Goal: Transaction & Acquisition: Register for event/course

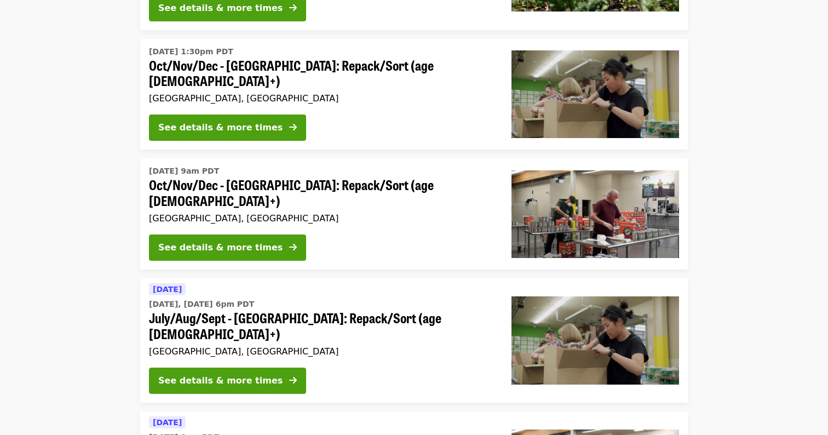
scroll to position [228, 0]
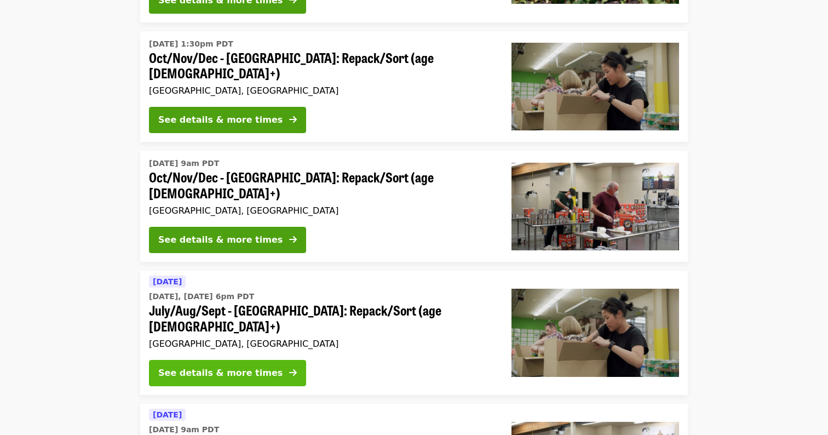
click at [289, 368] on icon "arrow-right icon" at bounding box center [293, 373] width 8 height 10
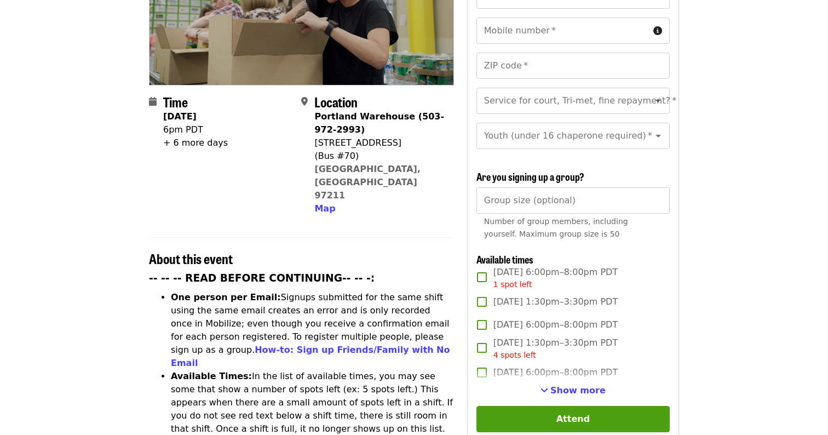
scroll to position [206, 0]
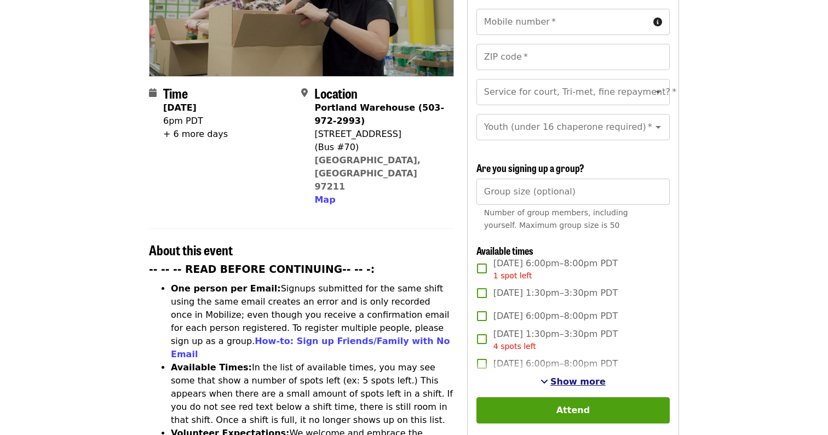
click at [570, 376] on span "Show more" at bounding box center [578, 381] width 55 height 10
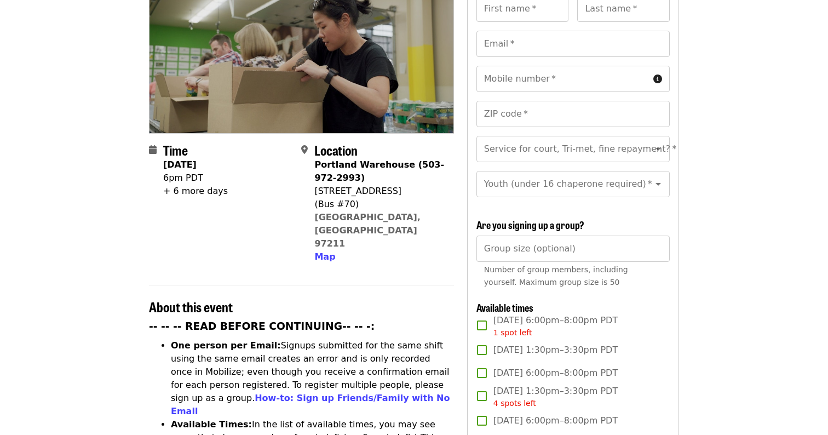
scroll to position [102, 0]
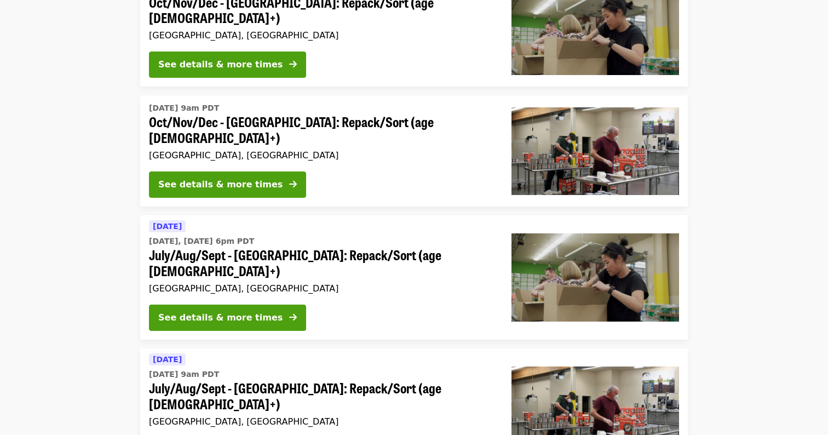
scroll to position [268, 0]
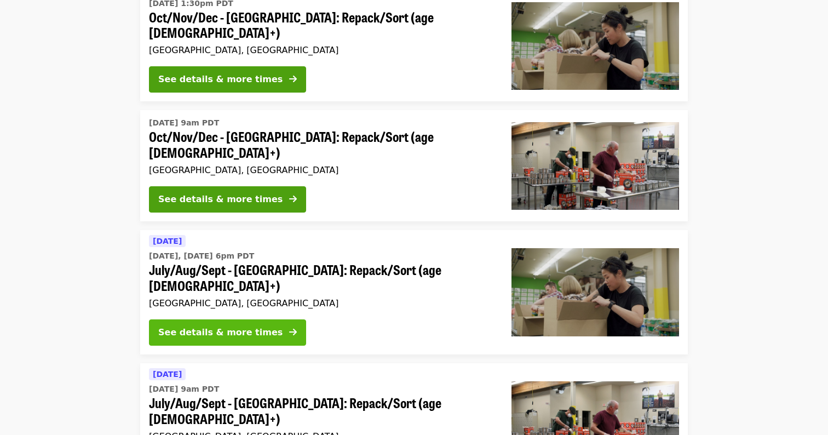
click at [236, 326] on div "See details & more times" at bounding box center [220, 332] width 124 height 13
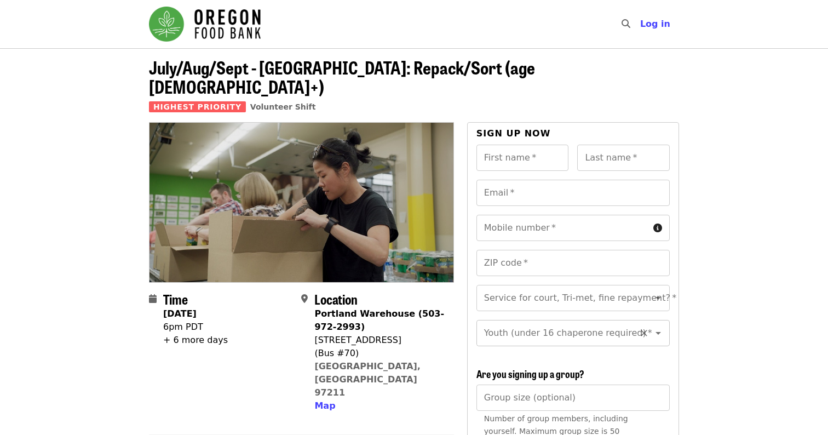
scroll to position [13, 0]
